Goal: Information Seeking & Learning: Learn about a topic

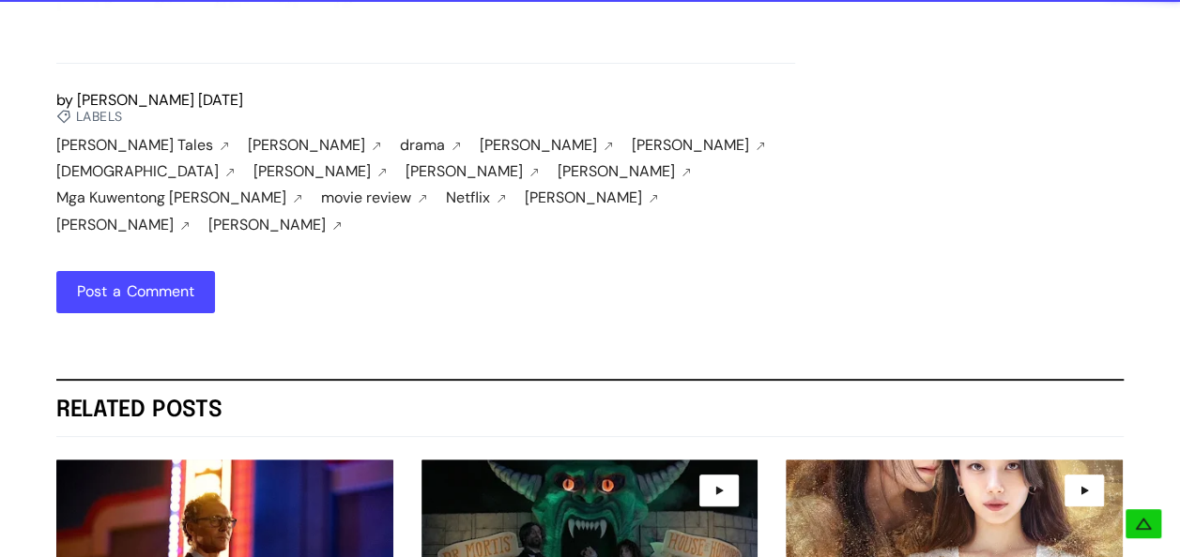
scroll to position [3378, 0]
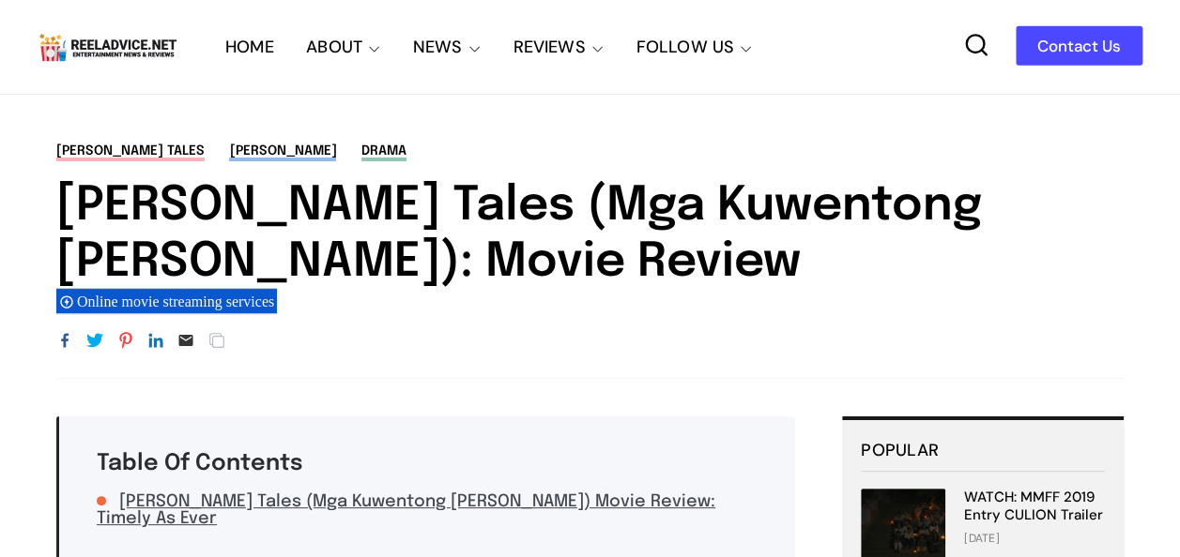
click at [973, 54] on icon at bounding box center [976, 45] width 26 height 26
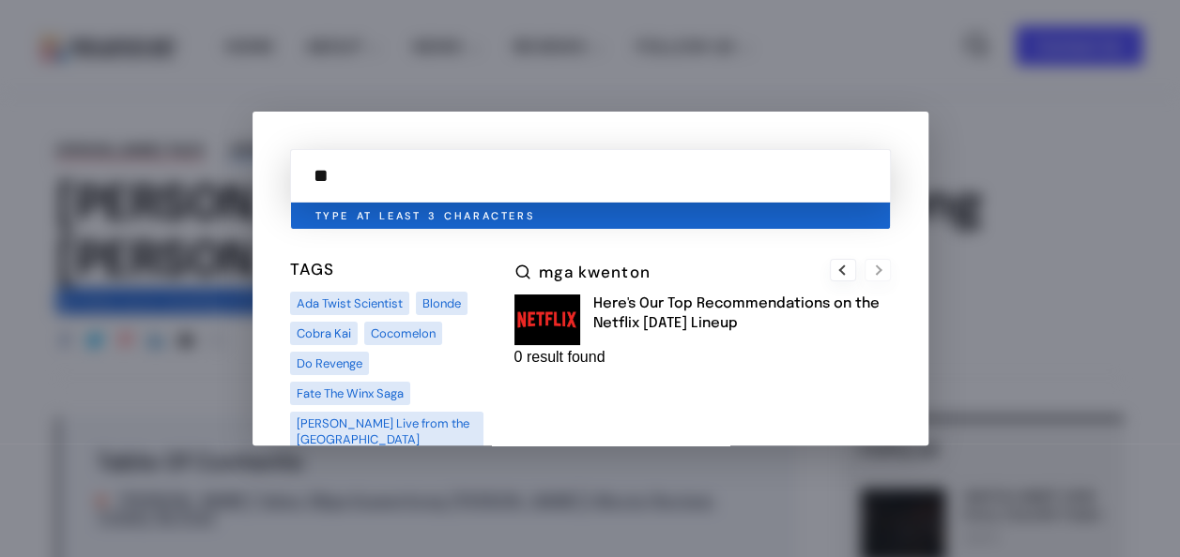
type input "*"
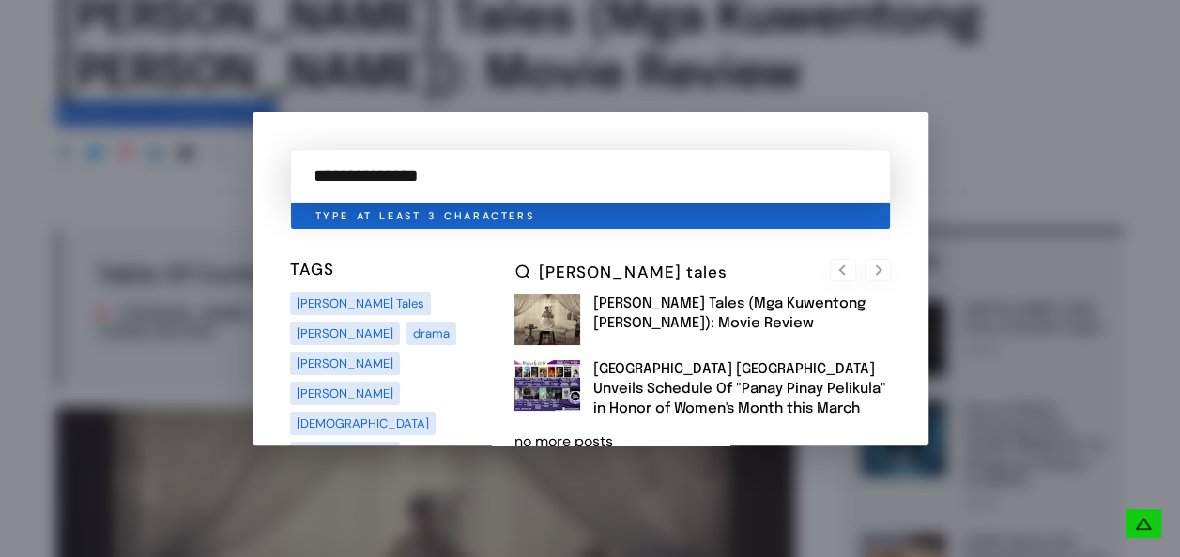
scroll to position [92, 0]
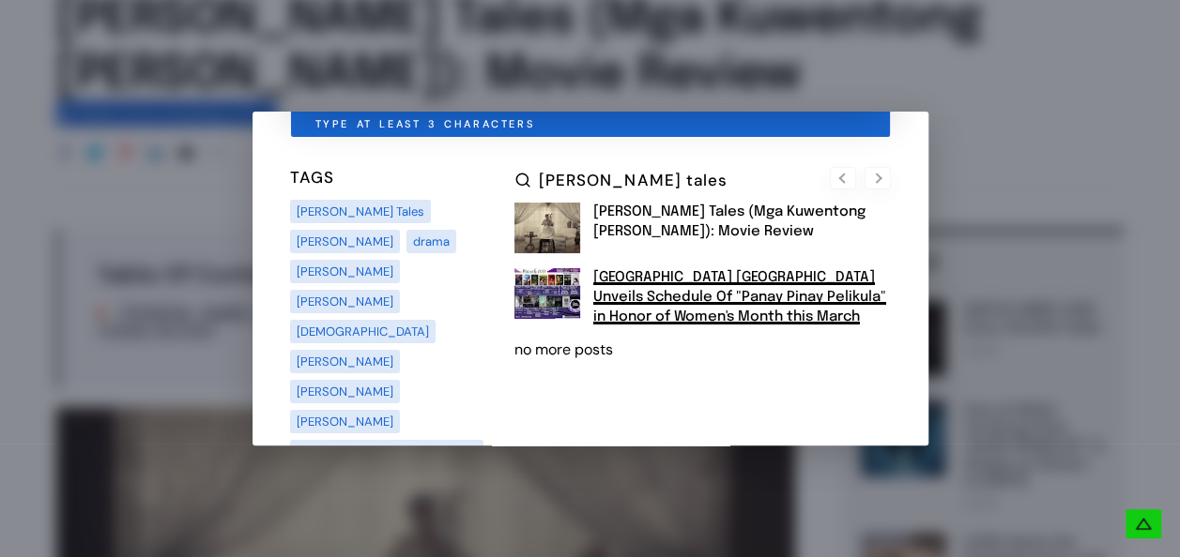
type input "**********"
click at [726, 291] on link "[GEOGRAPHIC_DATA] [GEOGRAPHIC_DATA] Unveils Schedule Of "Panay Pinay Pelikula" …" at bounding box center [739, 297] width 293 height 54
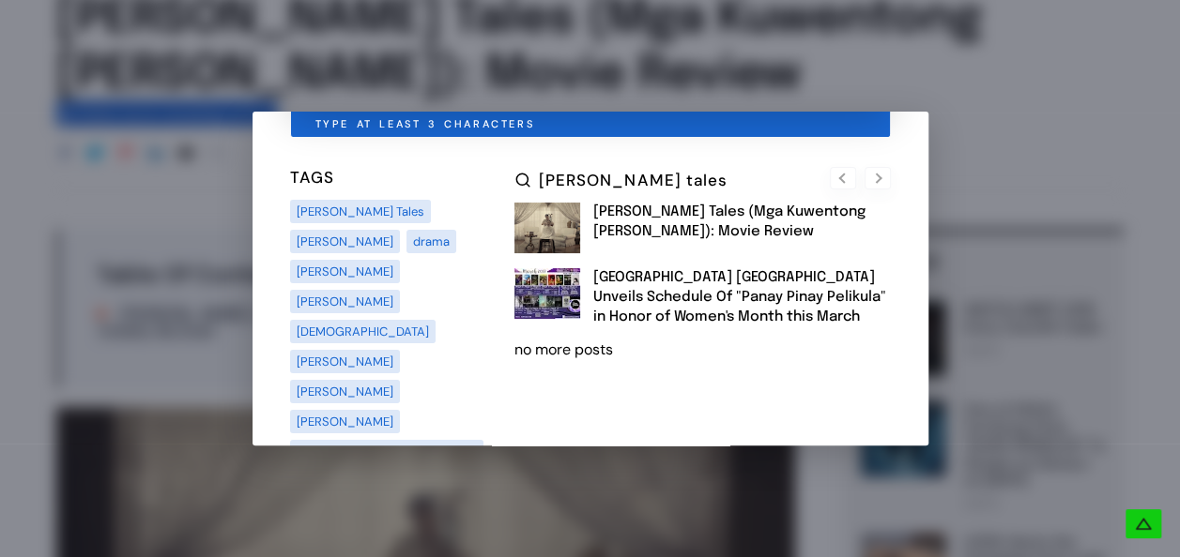
click at [1112, 86] on div at bounding box center [590, 278] width 1180 height 557
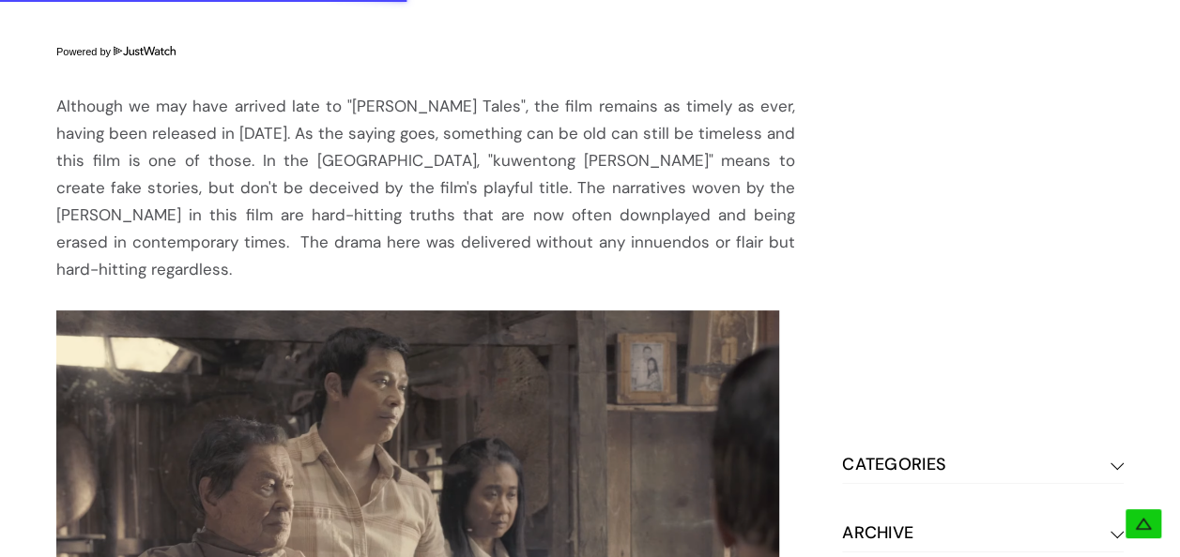
scroll to position [1220, 0]
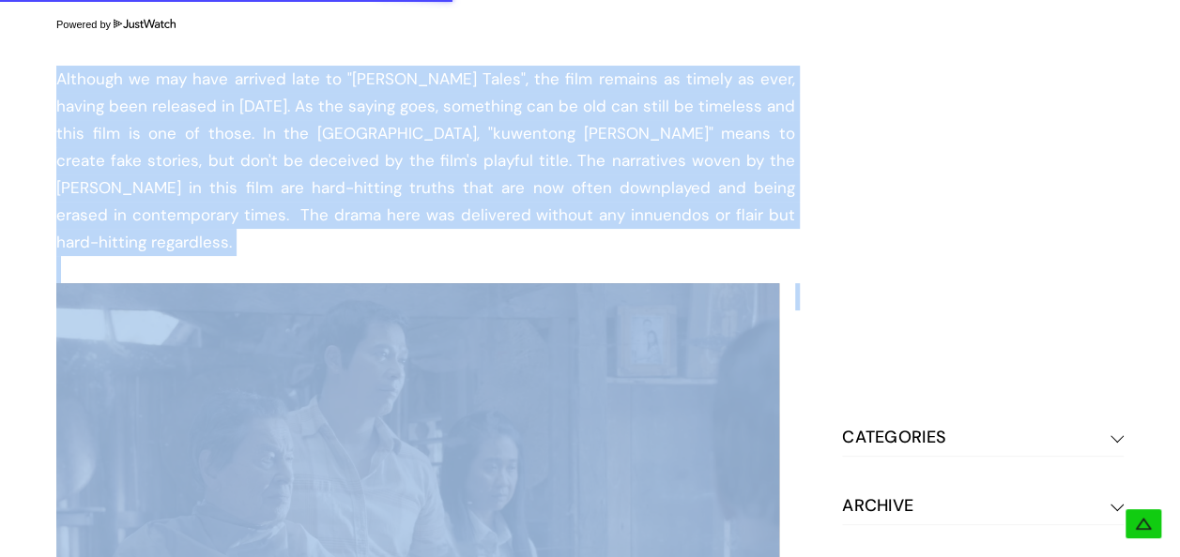
drag, startPoint x: 67, startPoint y: 124, endPoint x: 766, endPoint y: 299, distance: 720.8
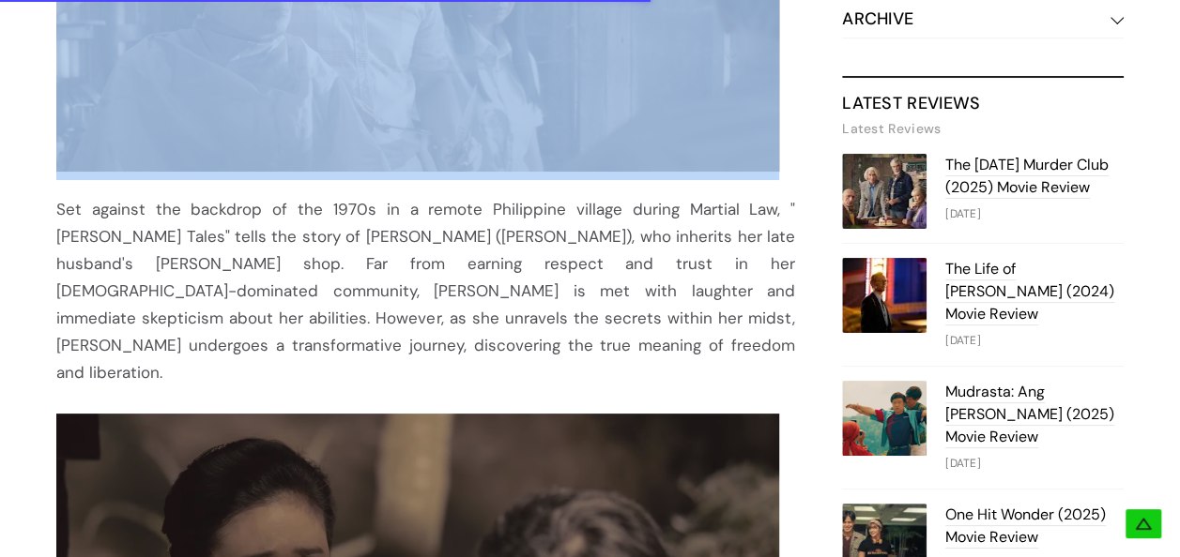
scroll to position [1783, 0]
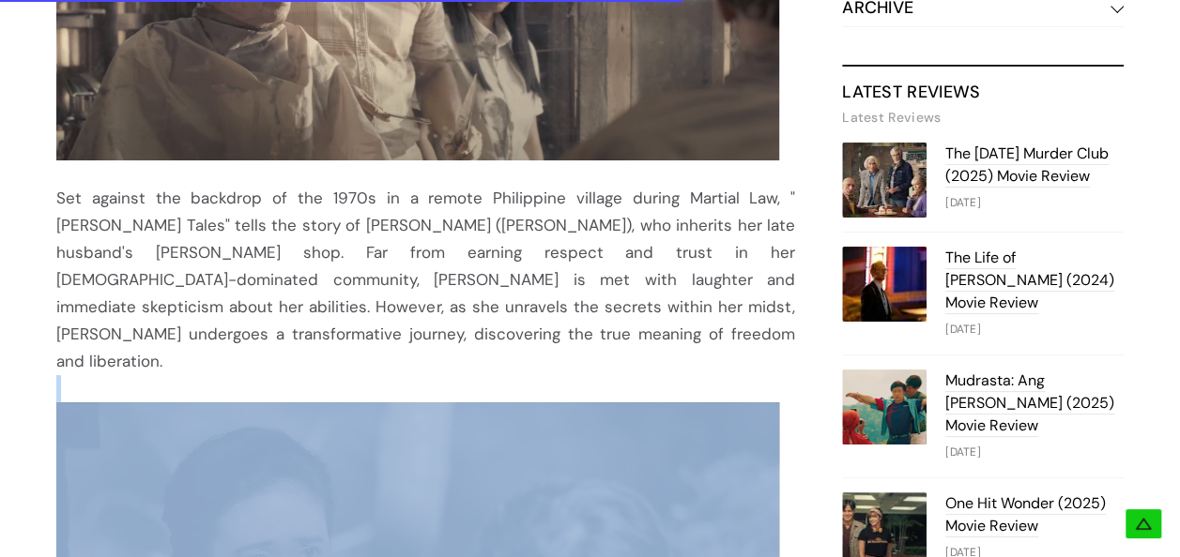
click at [754, 308] on div "Table Of Contents Barber's Tales (Mga Kuwentong Barbero) Movie Review: Timely A…" at bounding box center [425, 130] width 739 height 2993
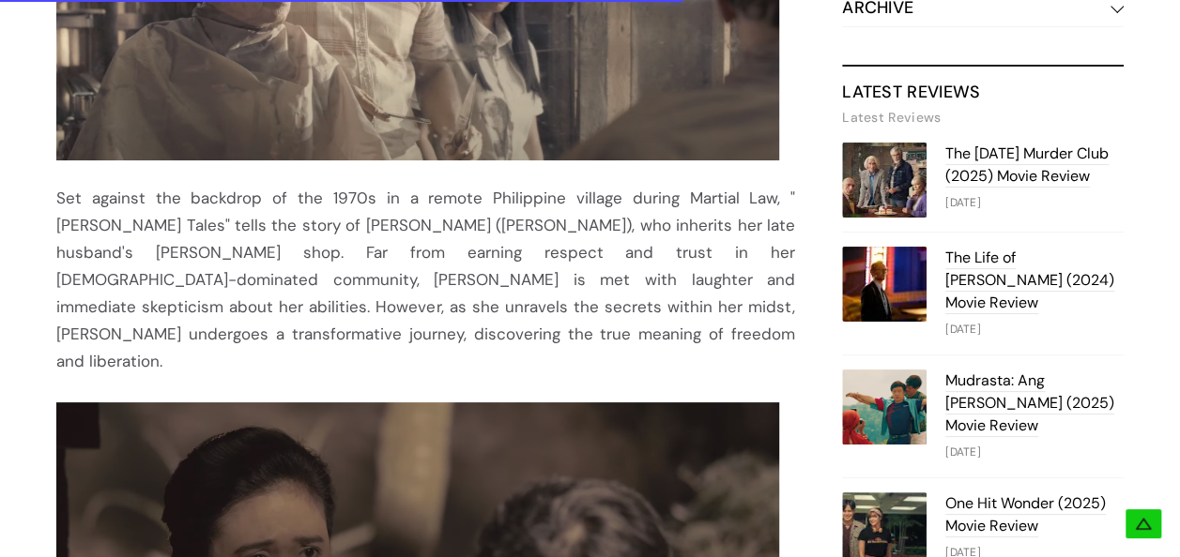
drag, startPoint x: 754, startPoint y: 308, endPoint x: 659, endPoint y: 209, distance: 136.7
click at [659, 209] on div "Set against the backdrop of the 1970s in a remote Philippine village during Mar…" at bounding box center [425, 94] width 739 height 564
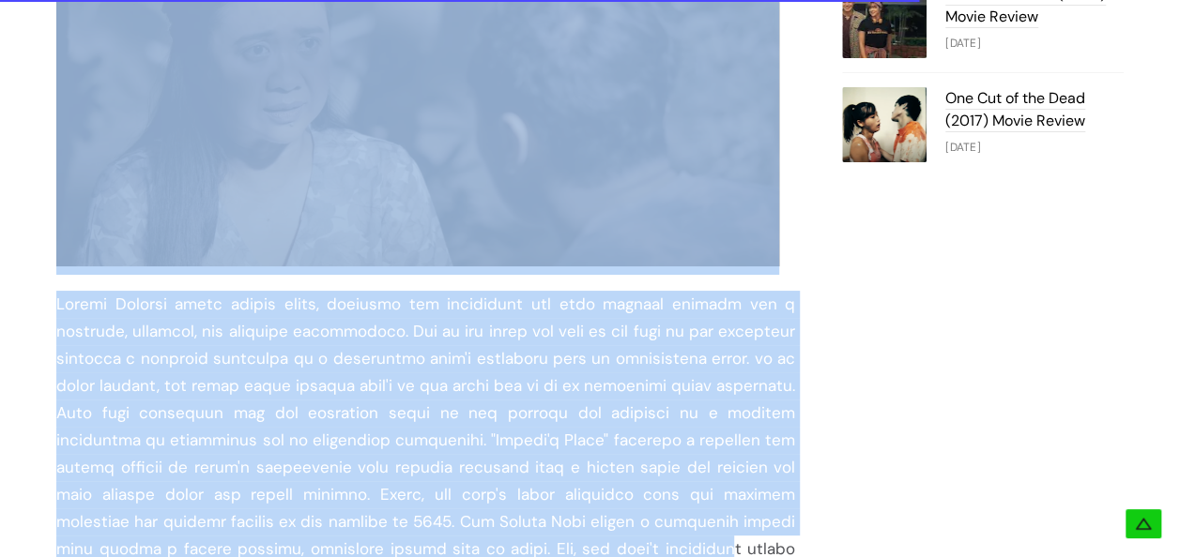
scroll to position [2252, 0]
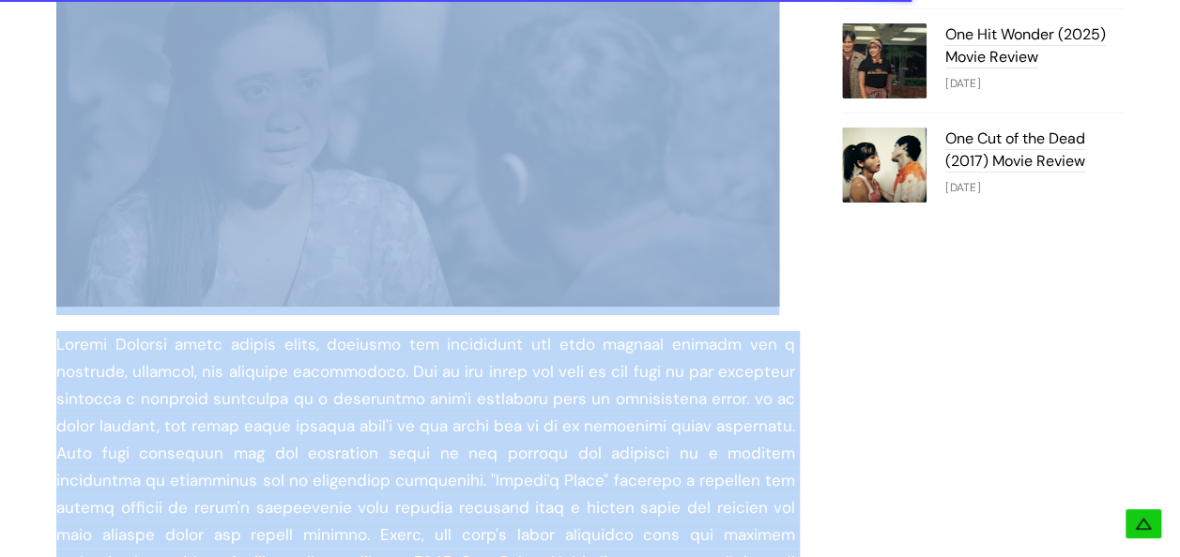
drag, startPoint x: 57, startPoint y: 310, endPoint x: 467, endPoint y: 506, distance: 454.6
copy div "Although we may have arrived late to "Barber's Tales", the film remains as time…"
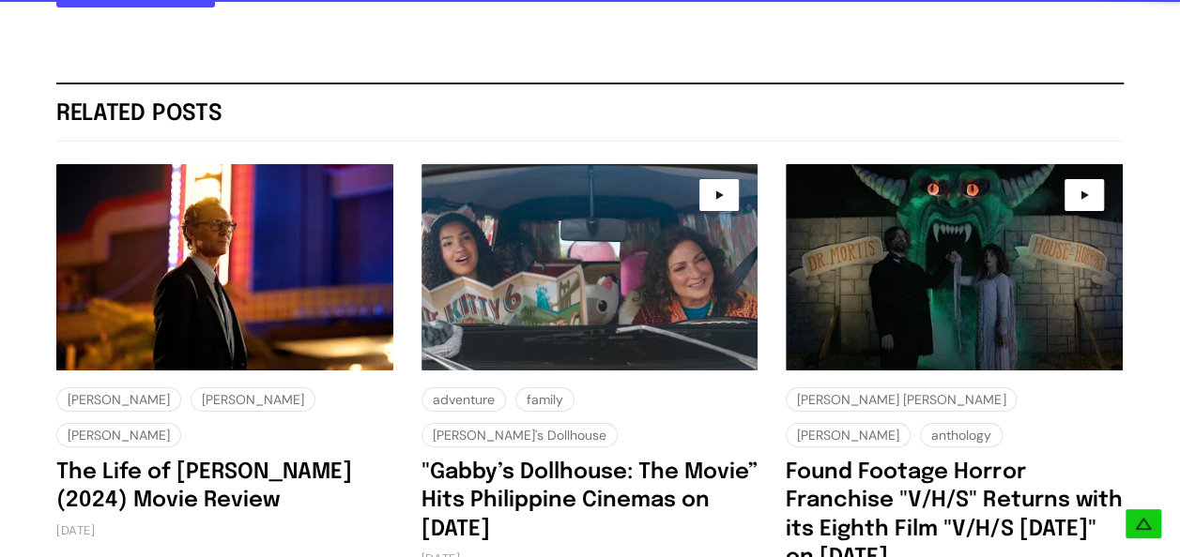
scroll to position [3471, 0]
